Goal: Transaction & Acquisition: Download file/media

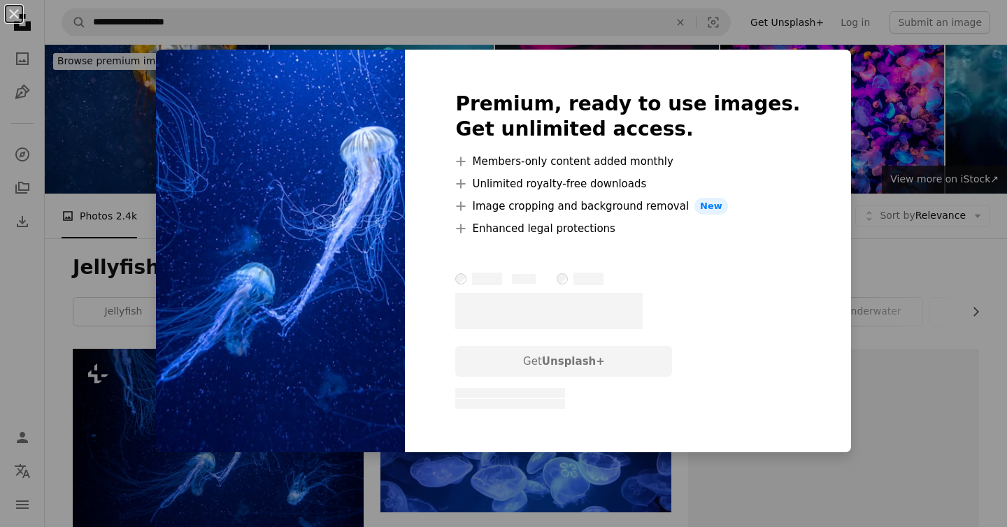
scroll to position [162, 0]
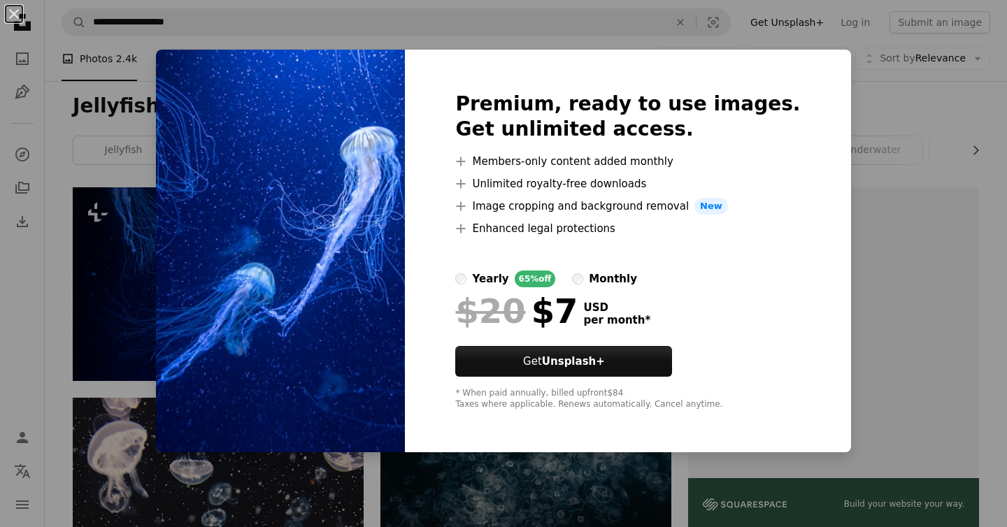
click at [877, 92] on div "An X shape Premium, ready to use images. Get unlimited access. A plus sign Memb…" at bounding box center [503, 263] width 1007 height 527
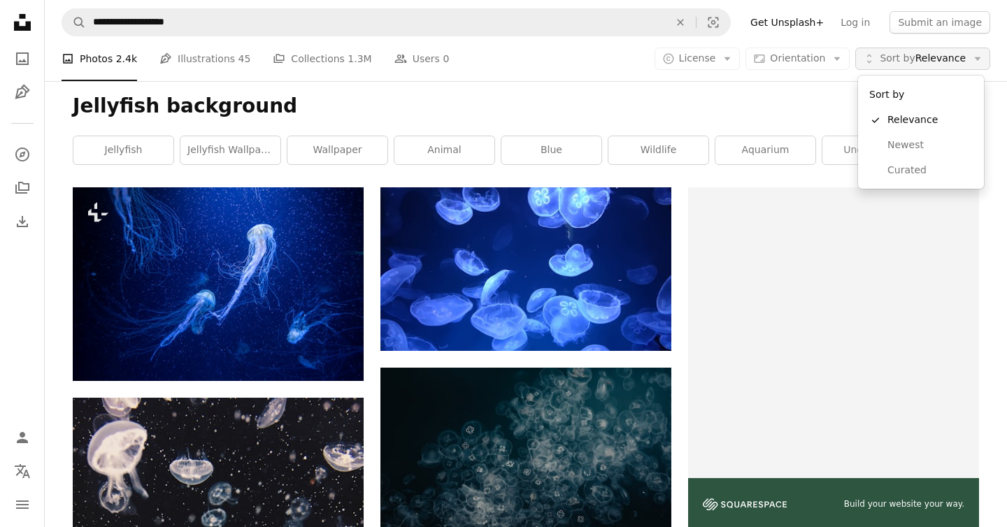
click at [868, 61] on icon "Unfold" at bounding box center [869, 58] width 13 height 13
click at [803, 60] on span "Orientation" at bounding box center [797, 57] width 55 height 11
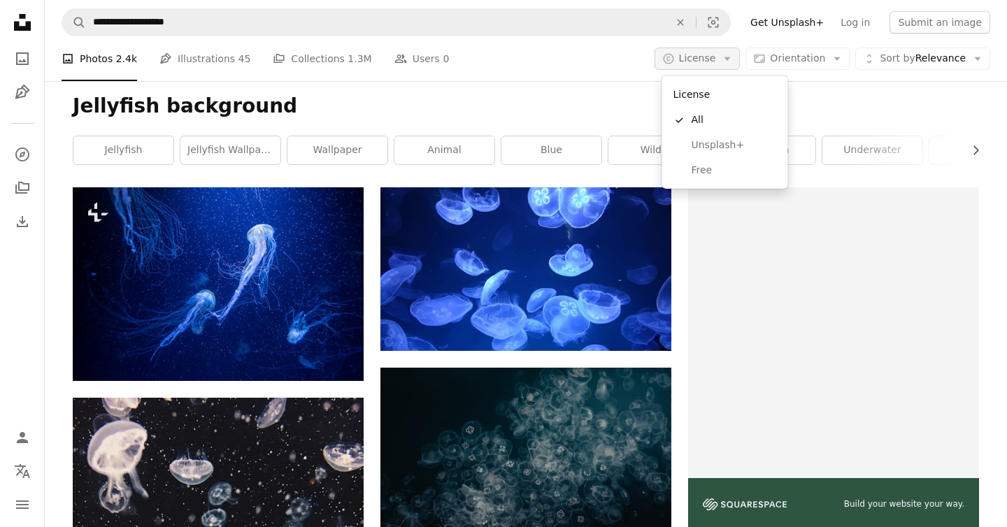
click at [741, 58] on button "A copyright icon © License Arrow down" at bounding box center [698, 59] width 86 height 22
click at [720, 169] on span "Free" at bounding box center [734, 171] width 85 height 14
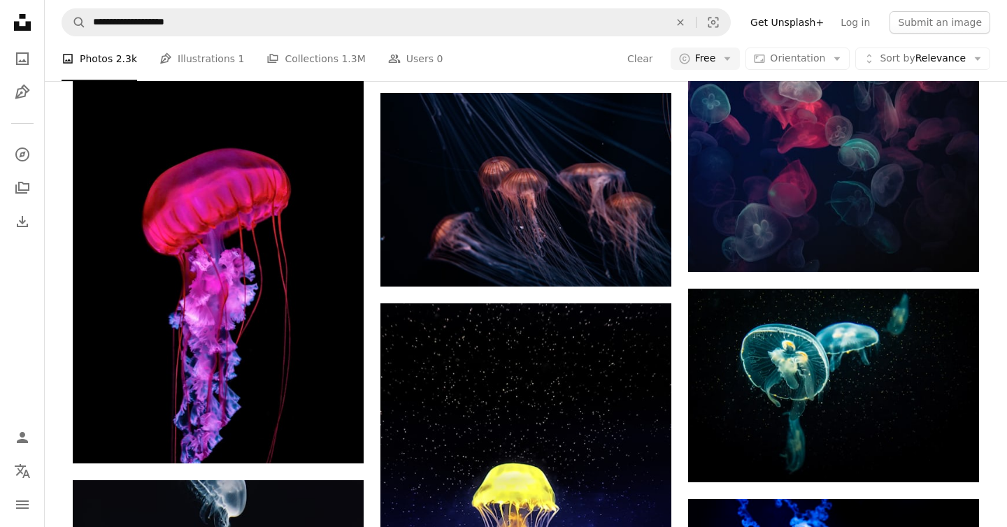
scroll to position [1532, 0]
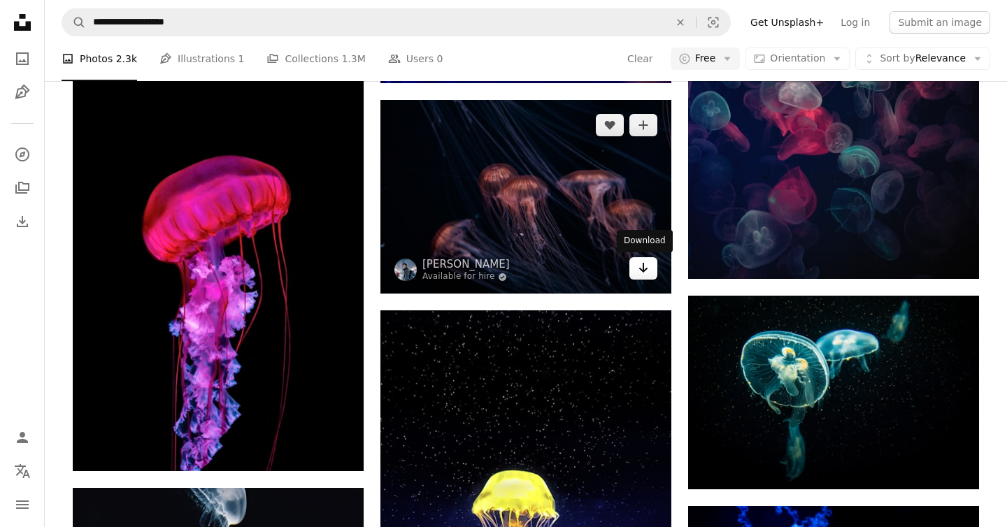
click at [645, 274] on icon "Arrow pointing down" at bounding box center [643, 267] width 11 height 17
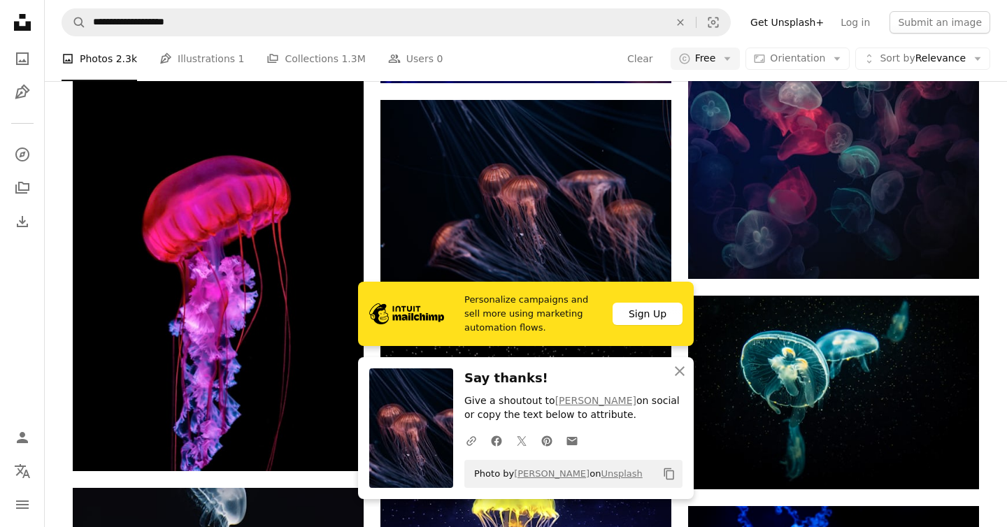
click at [604, 64] on div "A photo Photos 2.3k Pen Tool Illustrations 1 A stack of folders Collections 1.3…" at bounding box center [526, 58] width 929 height 45
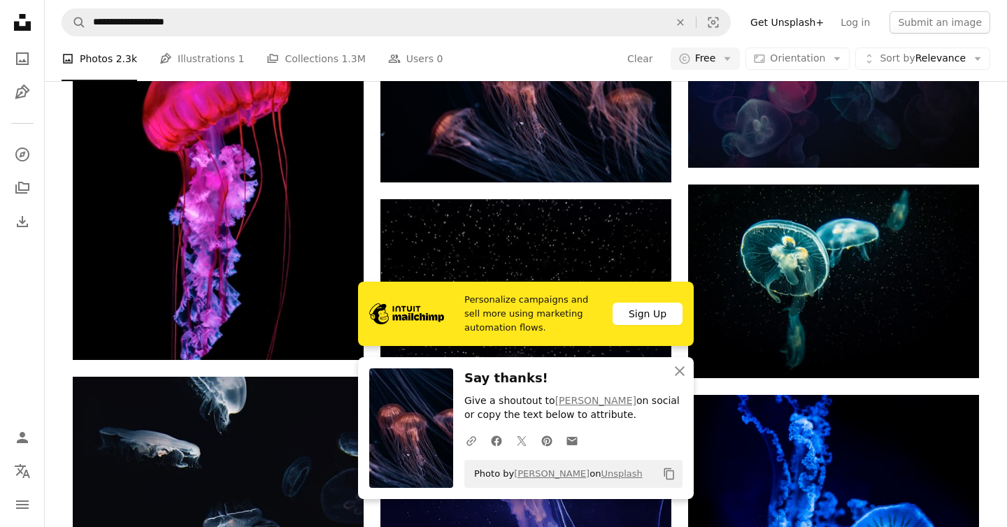
scroll to position [1650, 0]
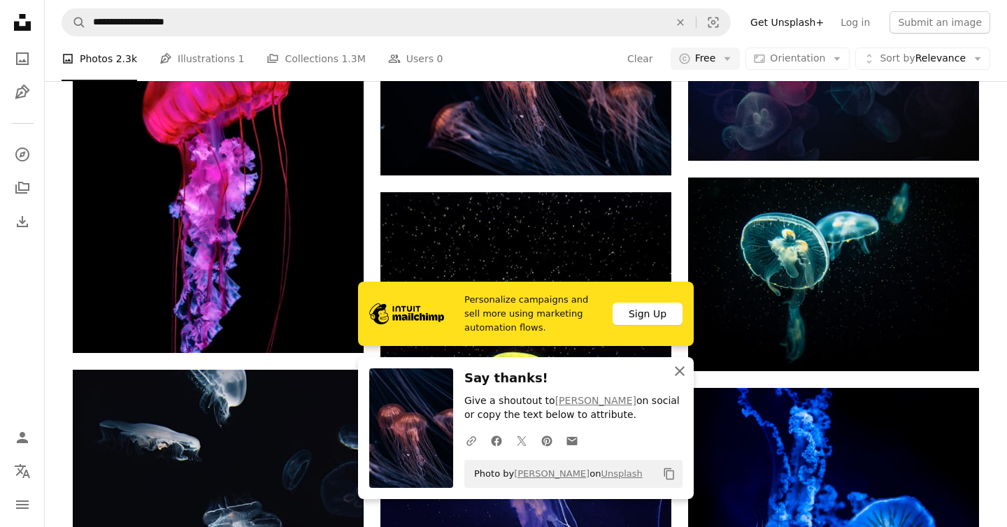
click at [680, 371] on icon "button" at bounding box center [680, 371] width 10 height 10
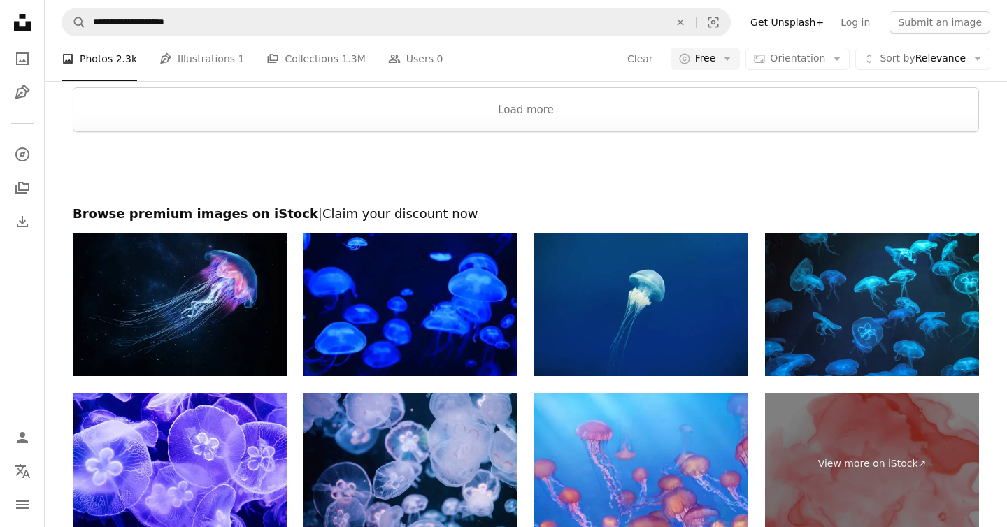
scroll to position [2762, 0]
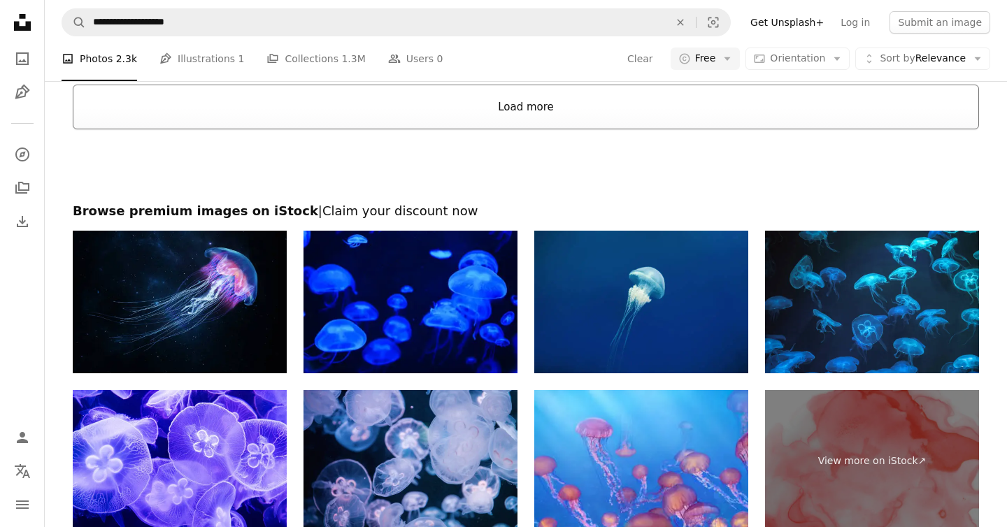
click at [513, 111] on button "Load more" at bounding box center [526, 107] width 906 height 45
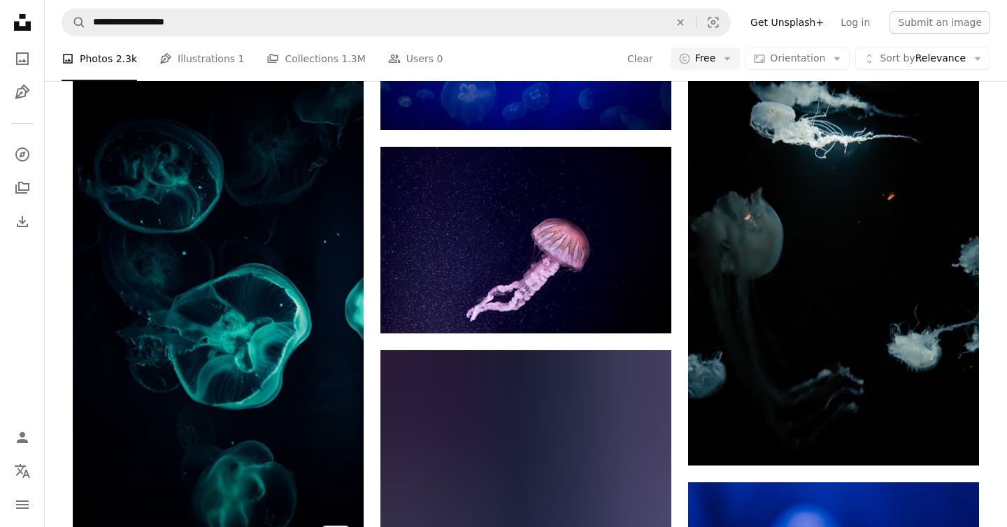
scroll to position [5884, 0]
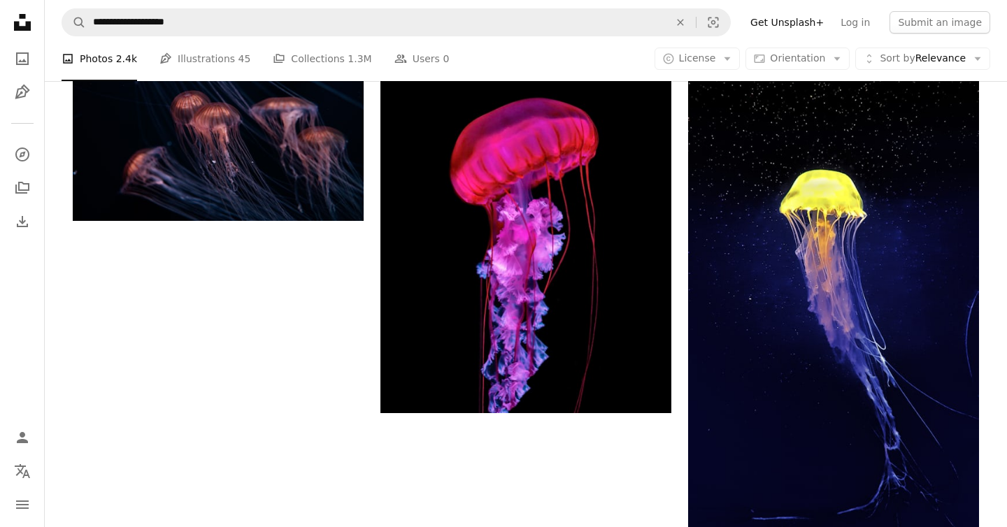
scroll to position [162, 0]
